Goal: Check status: Check status

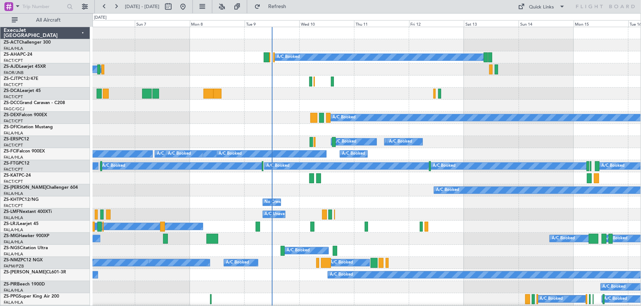
click at [448, 241] on div "A/C Booked A/C Booked A/C Booked A/C Booked" at bounding box center [366, 239] width 548 height 12
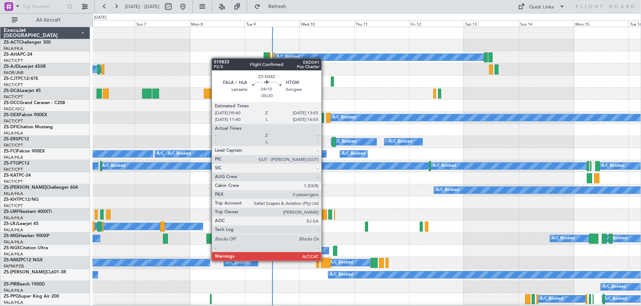
click at [324, 261] on div at bounding box center [326, 263] width 10 height 10
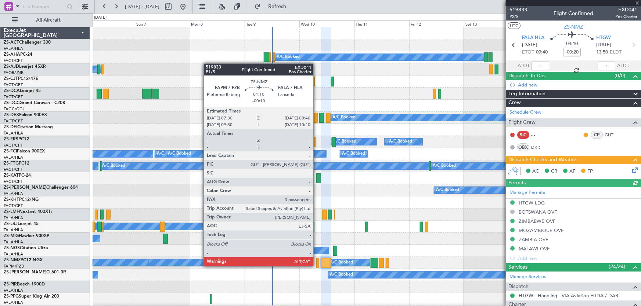
click at [316, 266] on div at bounding box center [317, 263] width 3 height 10
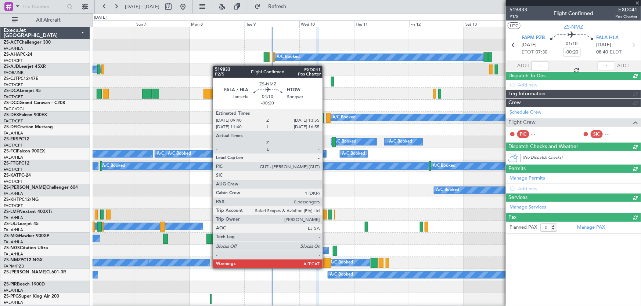
type input "-00:10"
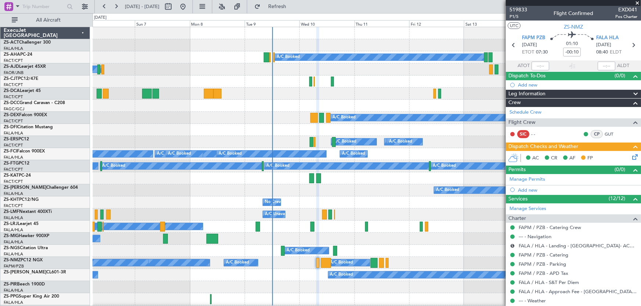
click at [637, 0] on span at bounding box center [636, 3] width 7 height 7
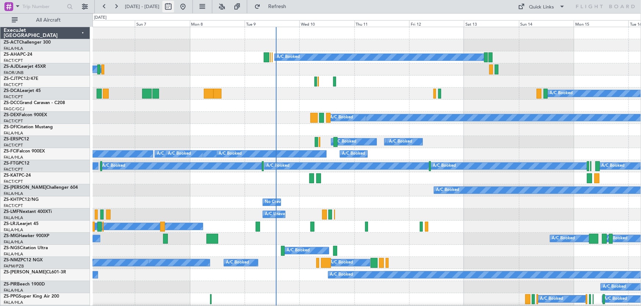
click at [174, 9] on button at bounding box center [168, 7] width 12 height 12
select select "9"
select select "2025"
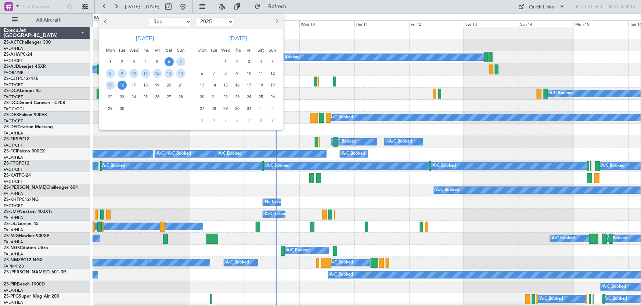
click at [276, 21] on span "Next month" at bounding box center [276, 21] width 4 height 4
select select "1"
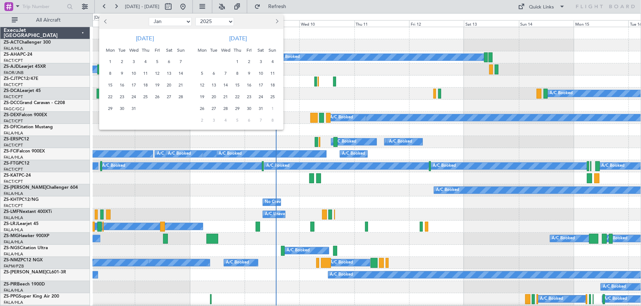
select select "2026"
click at [104, 18] on button "Previous month" at bounding box center [106, 22] width 8 height 12
select select "12"
select select "2025"
click at [121, 98] on span "23" at bounding box center [121, 96] width 9 height 9
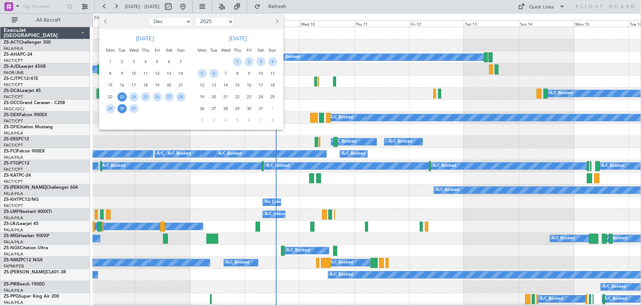
click at [120, 106] on span "30" at bounding box center [121, 108] width 9 height 9
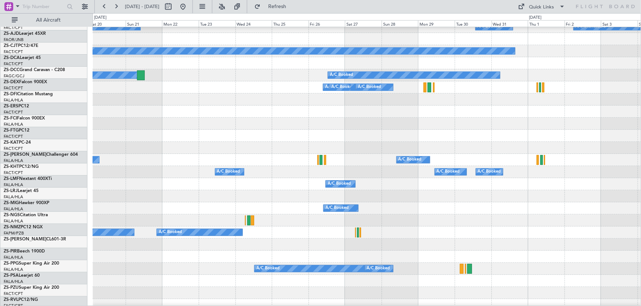
scroll to position [66, 0]
